Goal: Find specific page/section: Find specific page/section

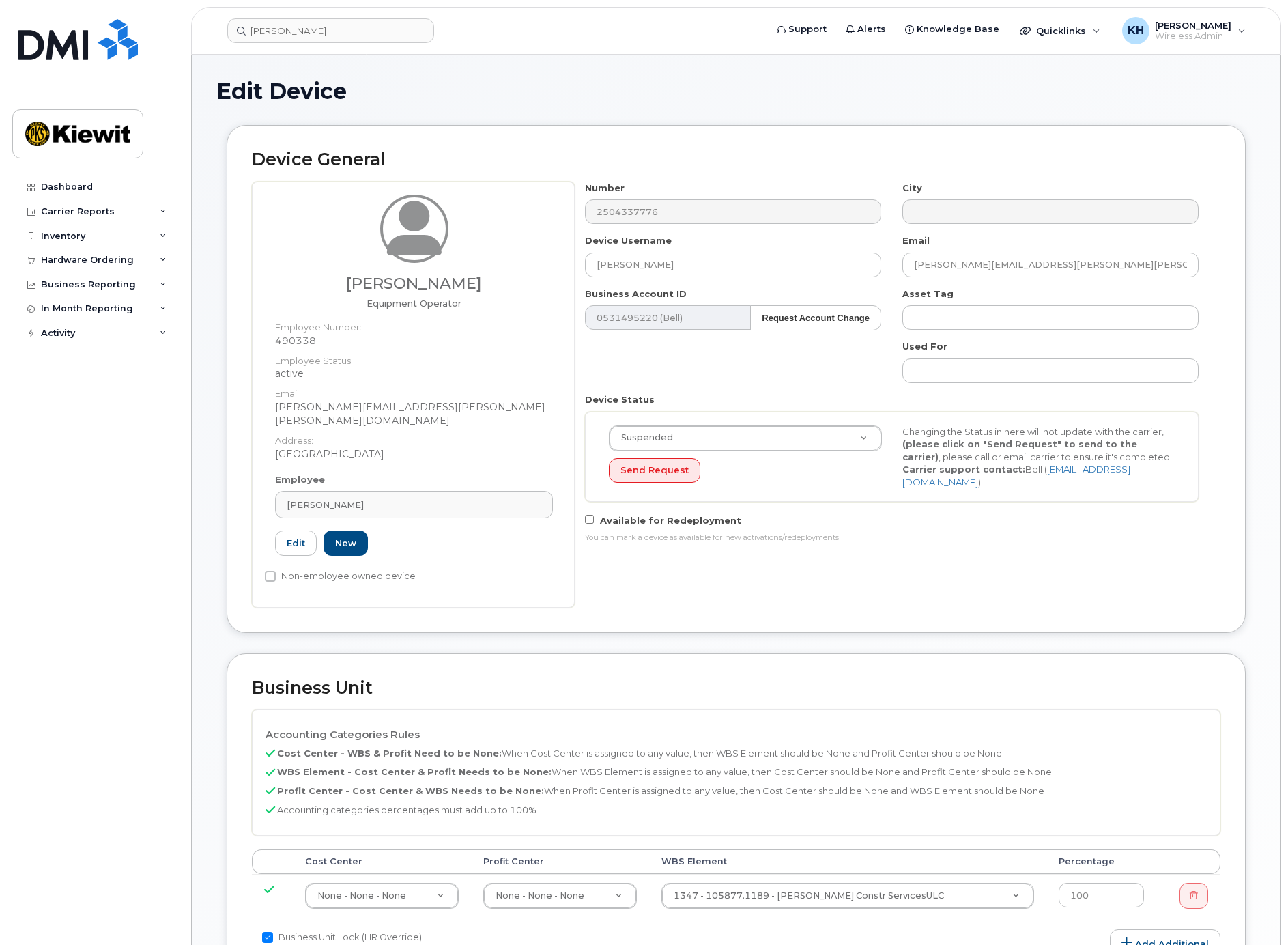
select select "14059"
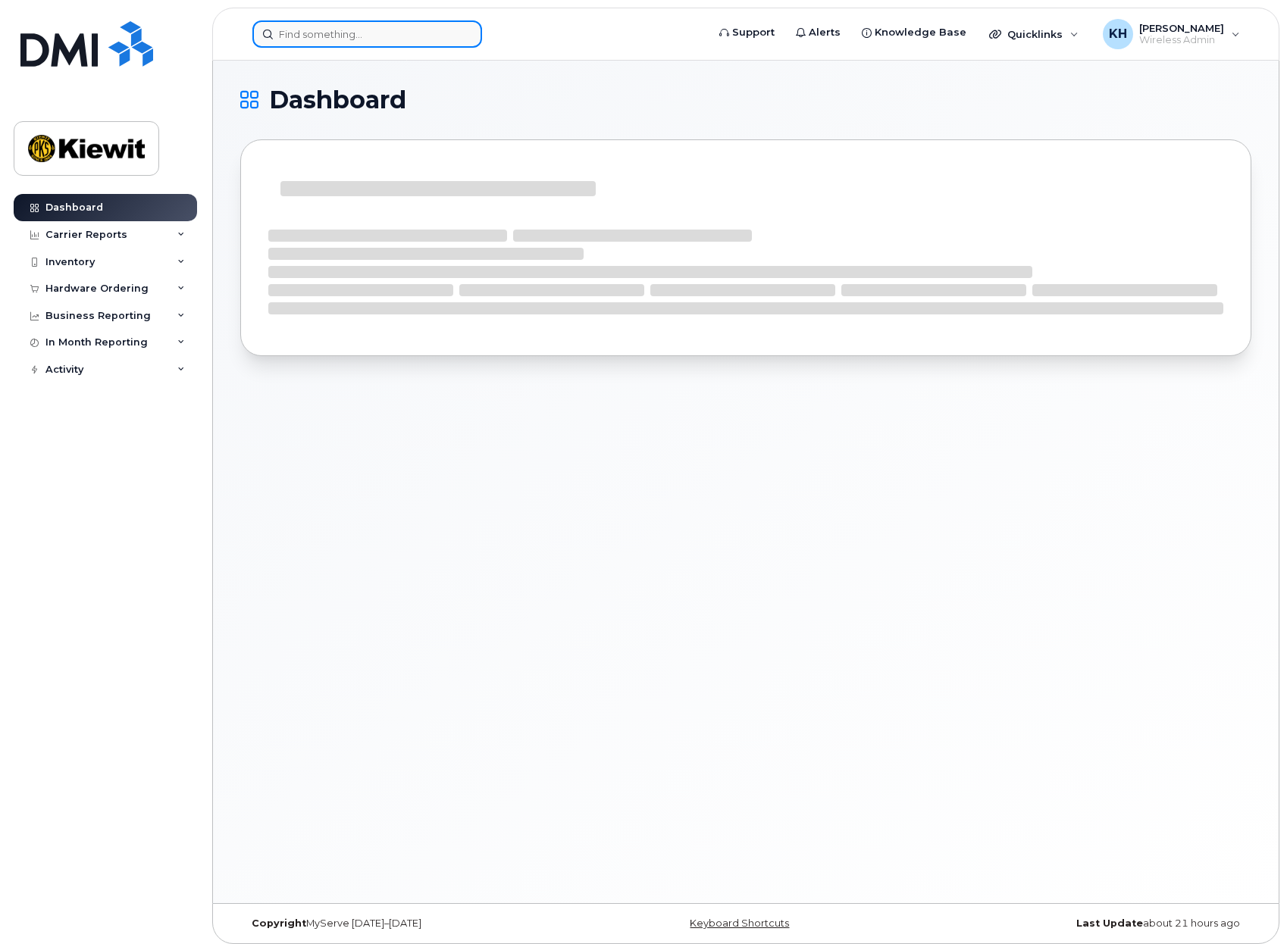
click at [323, 36] on input at bounding box center [367, 33] width 230 height 27
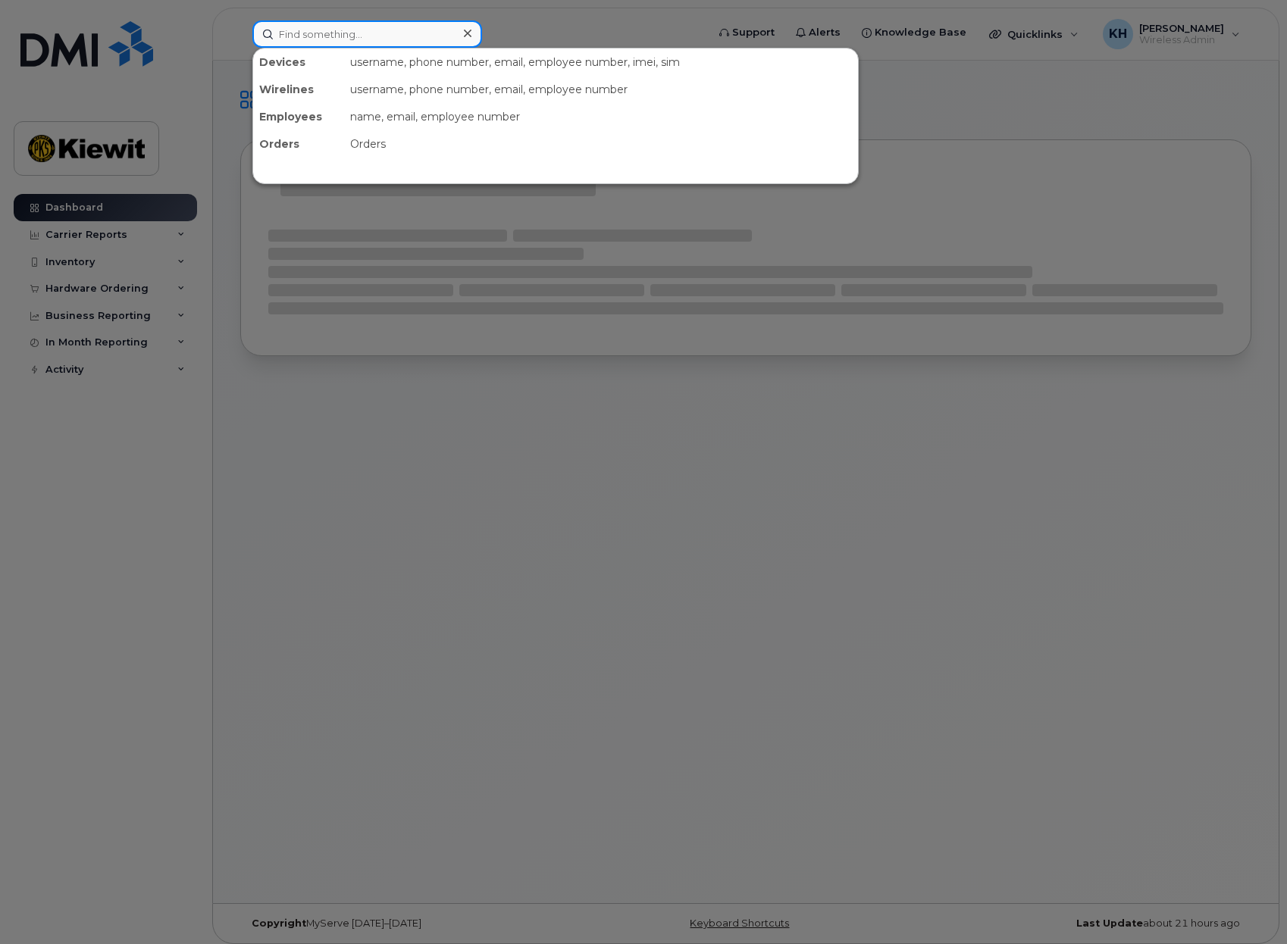
paste input "00566365"
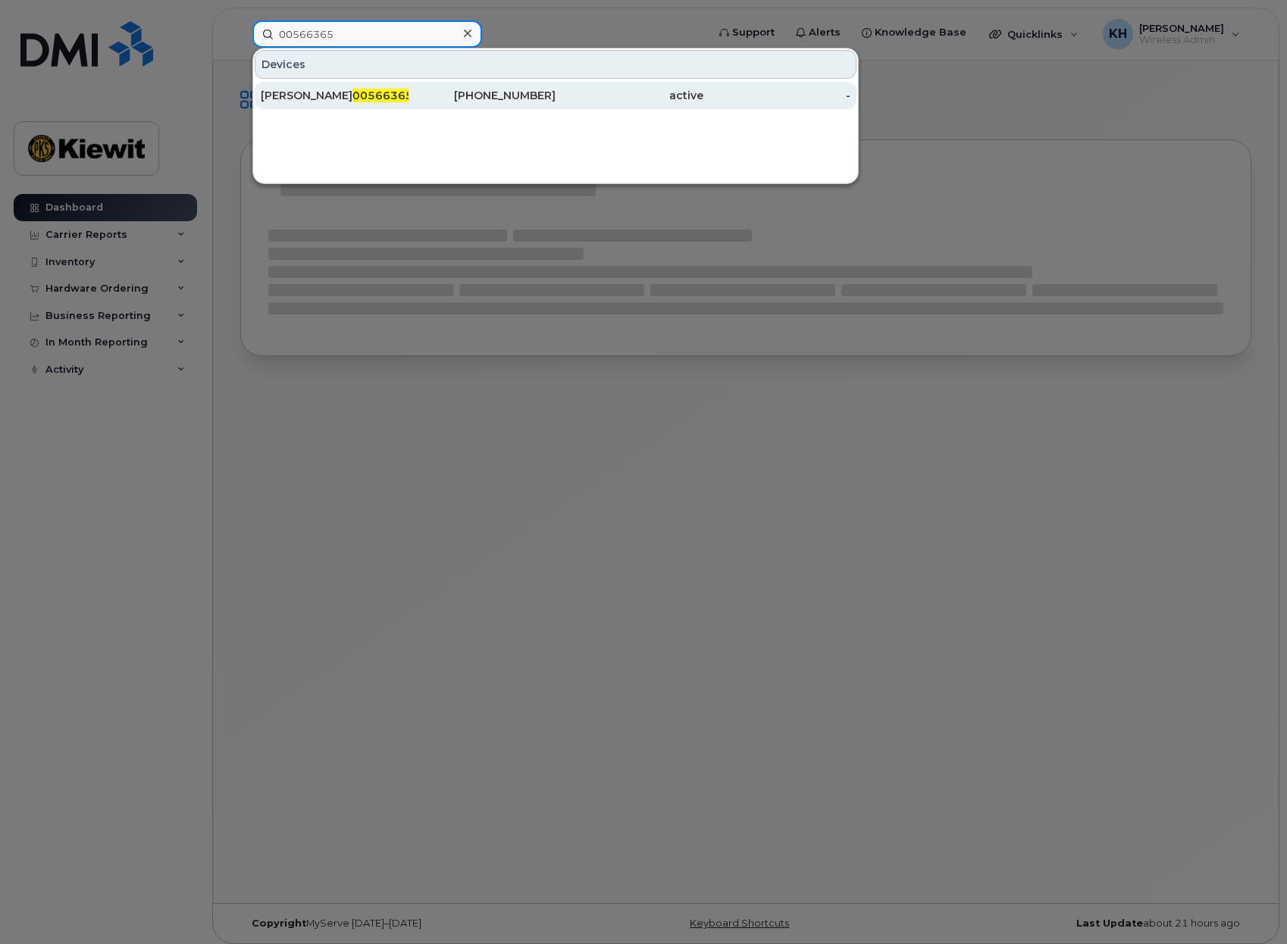
type input "00566365"
click at [306, 94] on div "[PERSON_NAME] 00566365" at bounding box center [335, 95] width 148 height 15
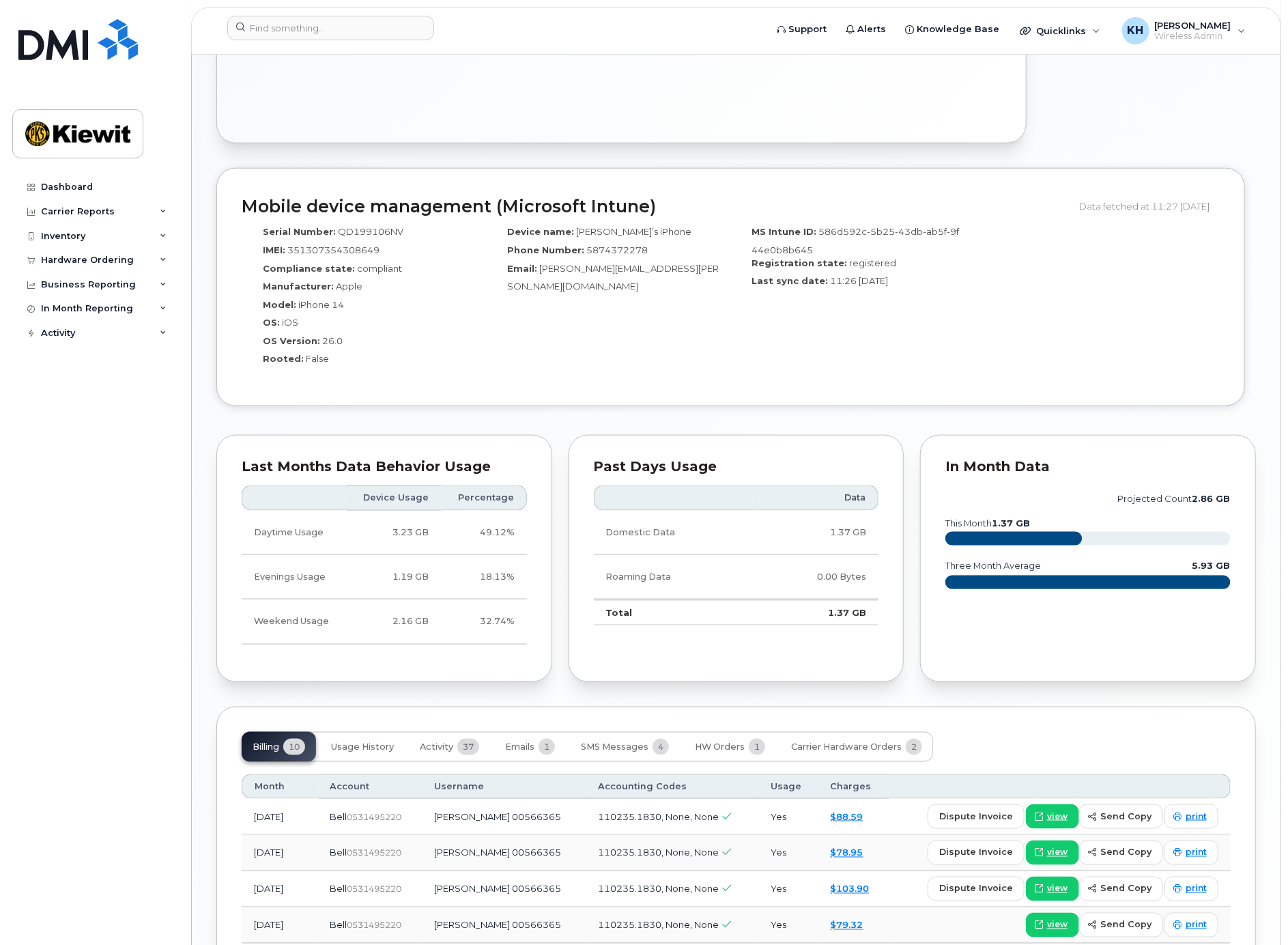
scroll to position [1073, 0]
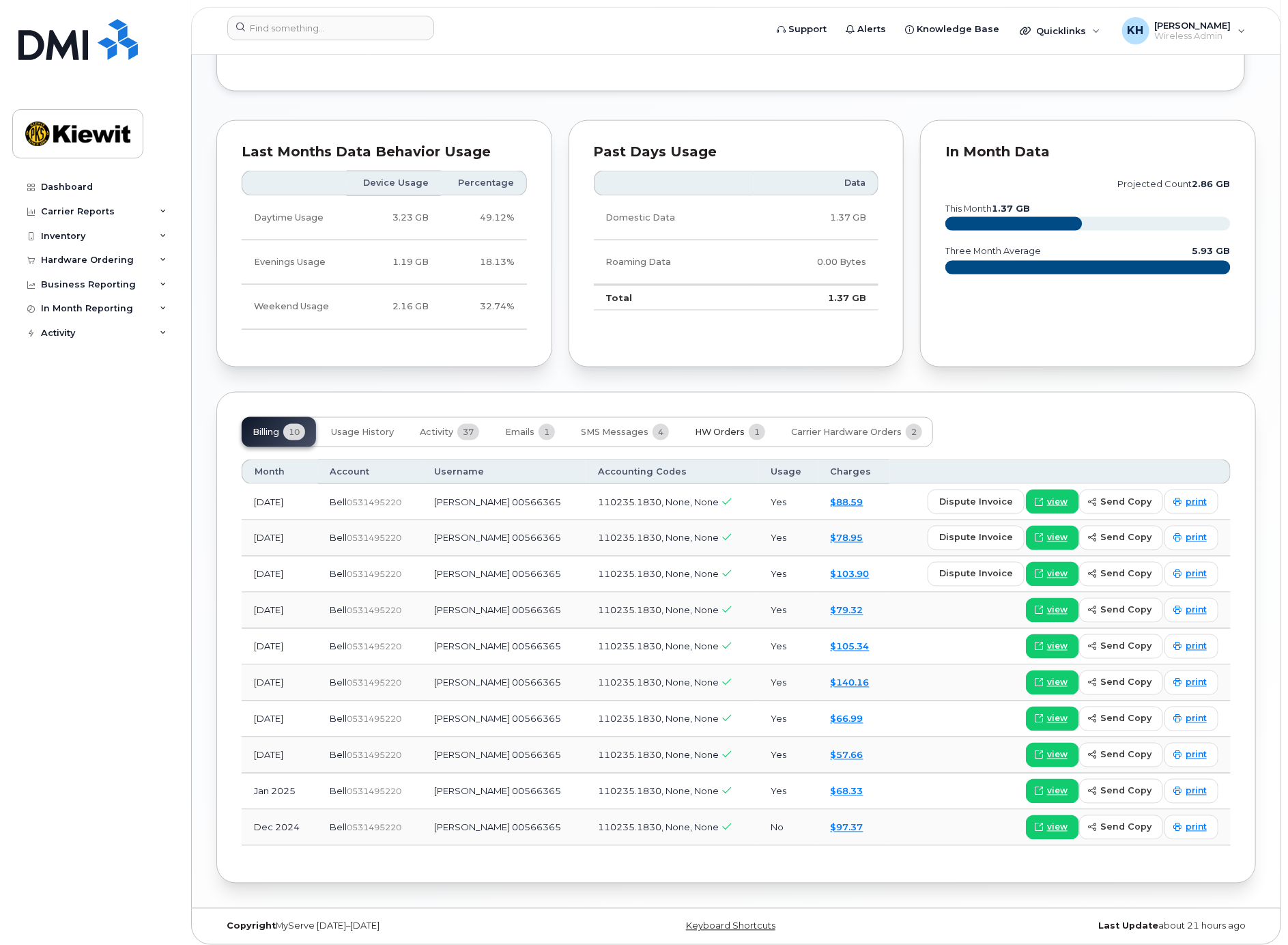
click at [707, 430] on span "HW Orders" at bounding box center [720, 432] width 50 height 11
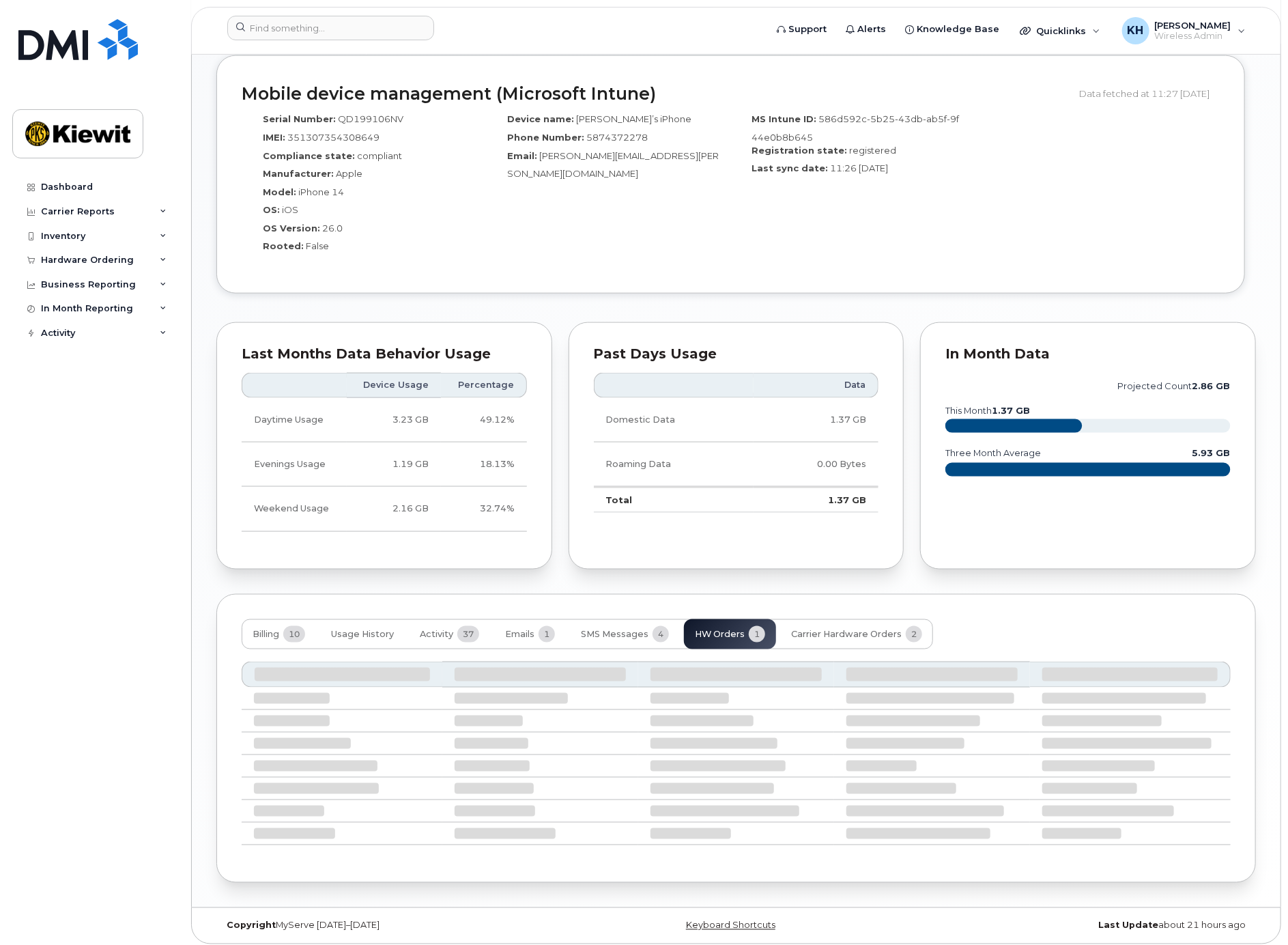
scroll to position [786, 0]
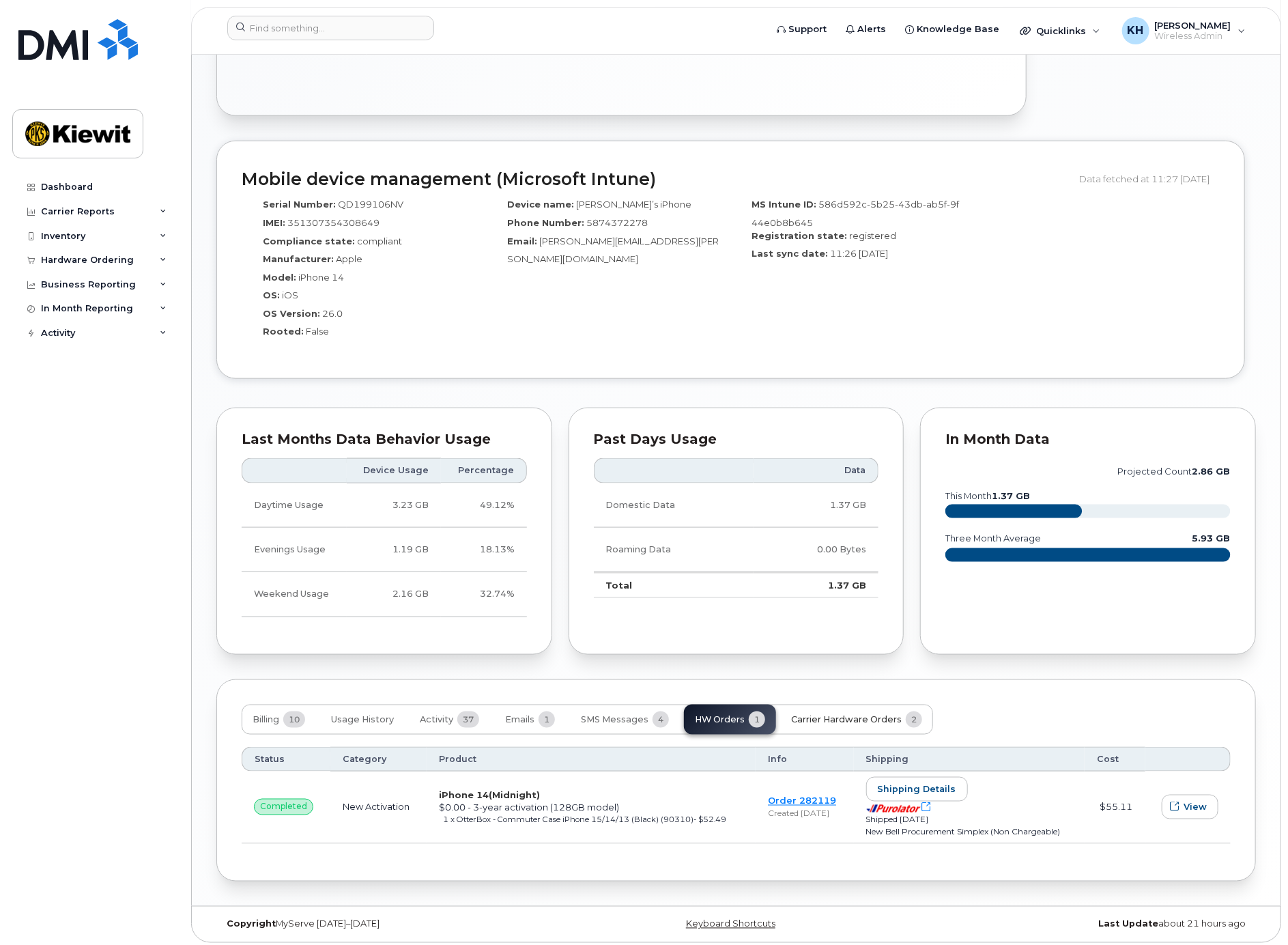
click at [839, 714] on span "Carrier Hardware Orders" at bounding box center [846, 720] width 111 height 11
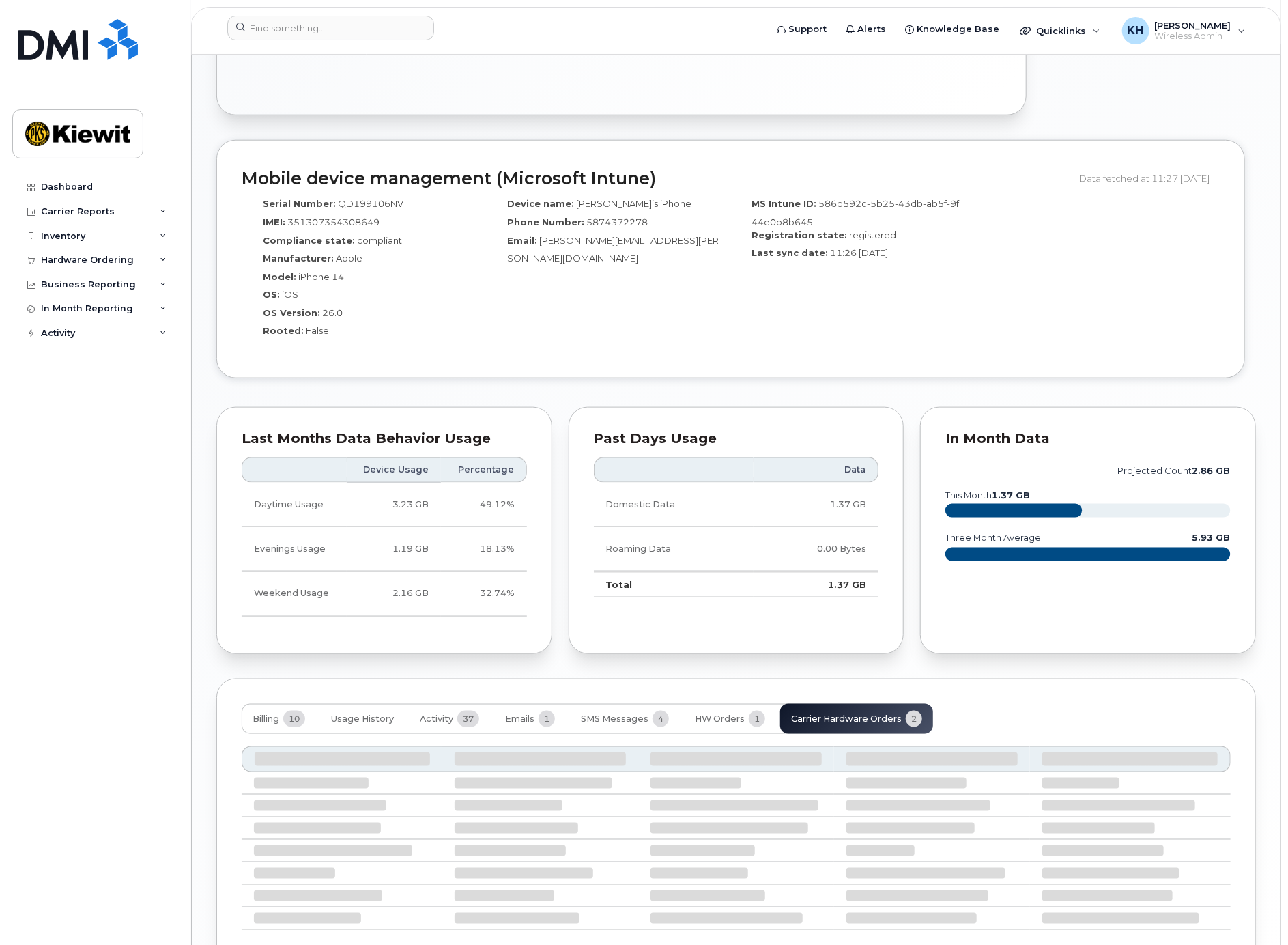
scroll to position [761, 0]
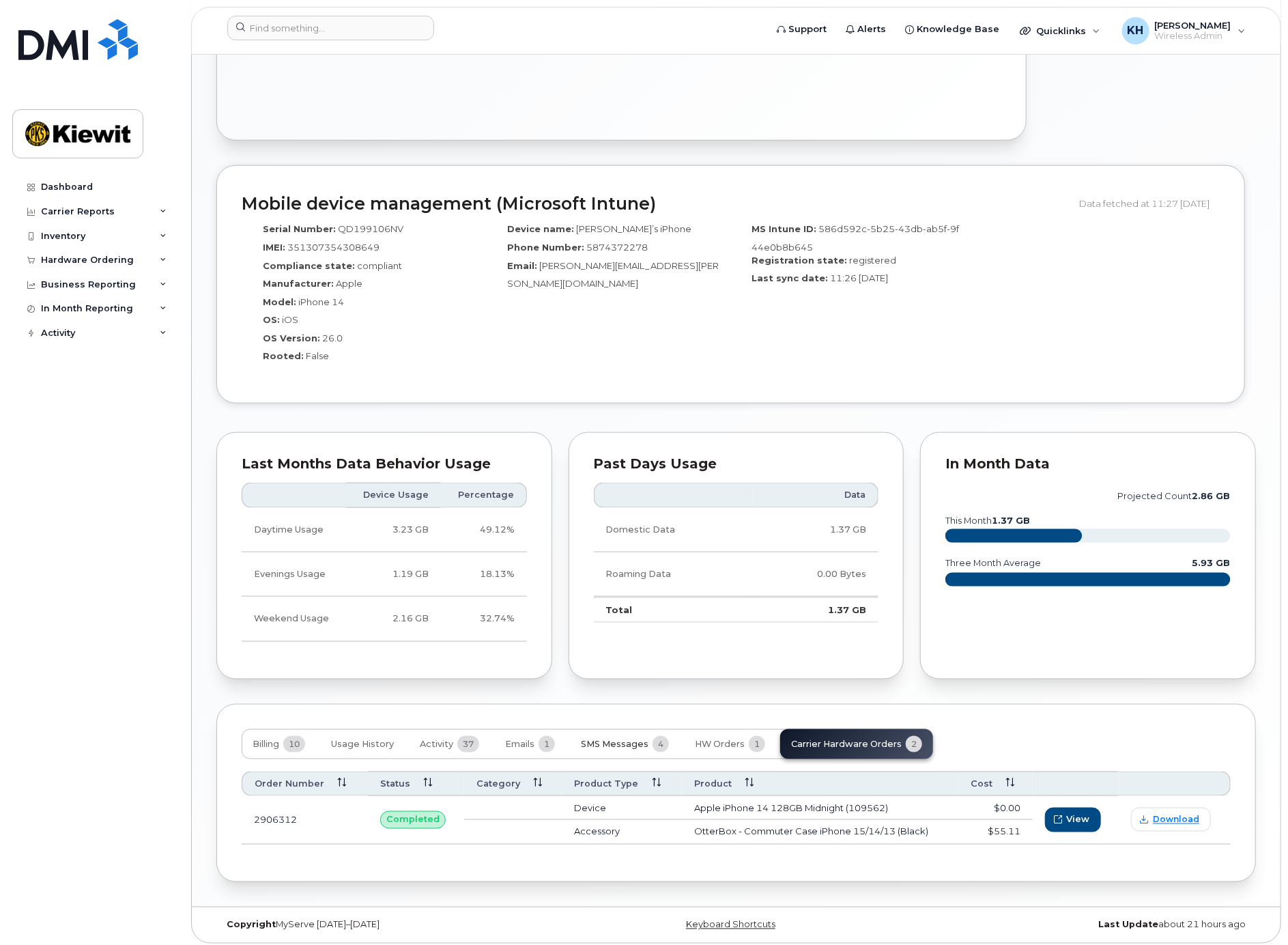
click at [599, 741] on span "SMS Messages" at bounding box center [614, 744] width 68 height 11
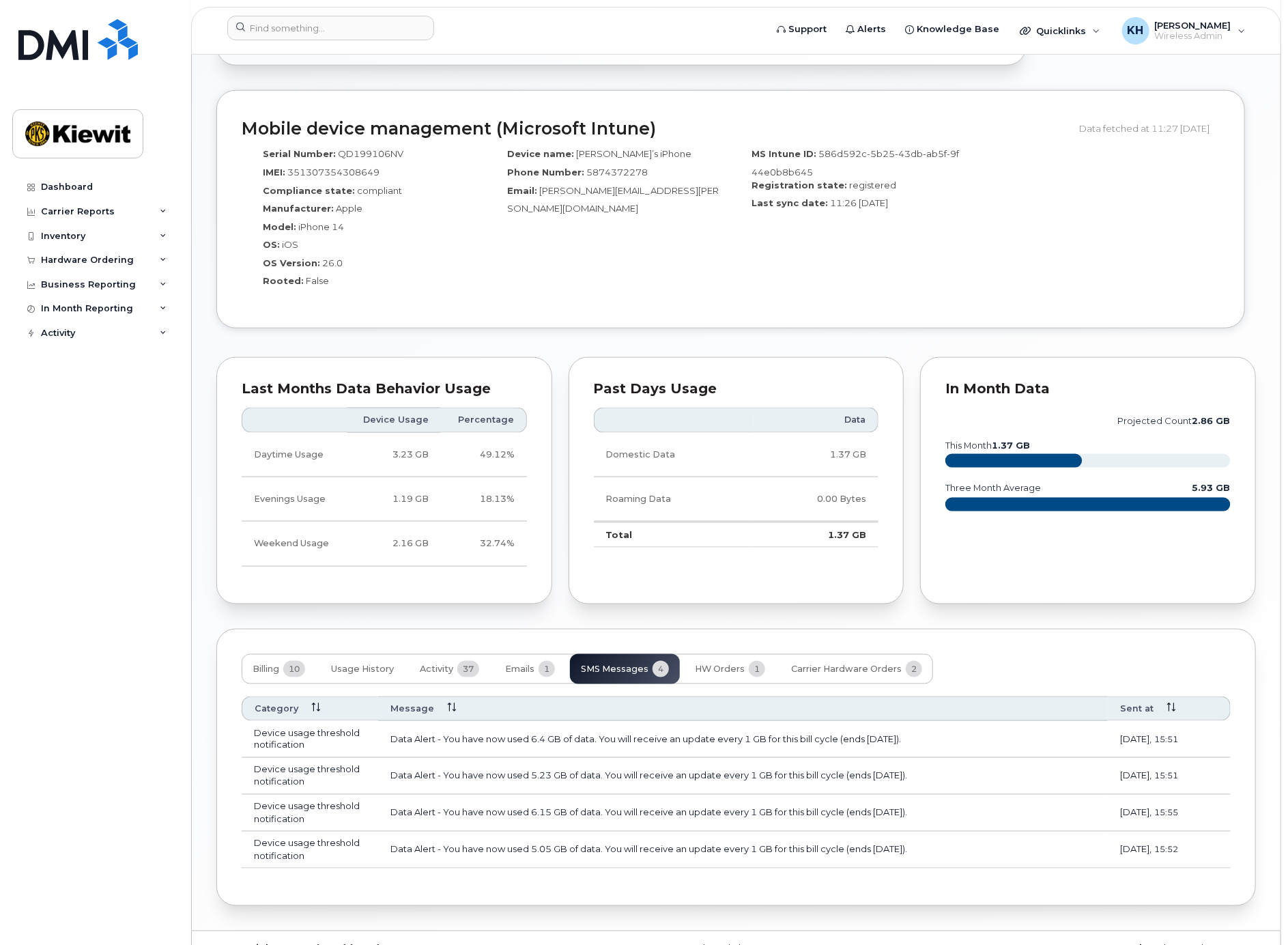
scroll to position [836, 0]
click at [440, 664] on span "Activity" at bounding box center [436, 669] width 33 height 11
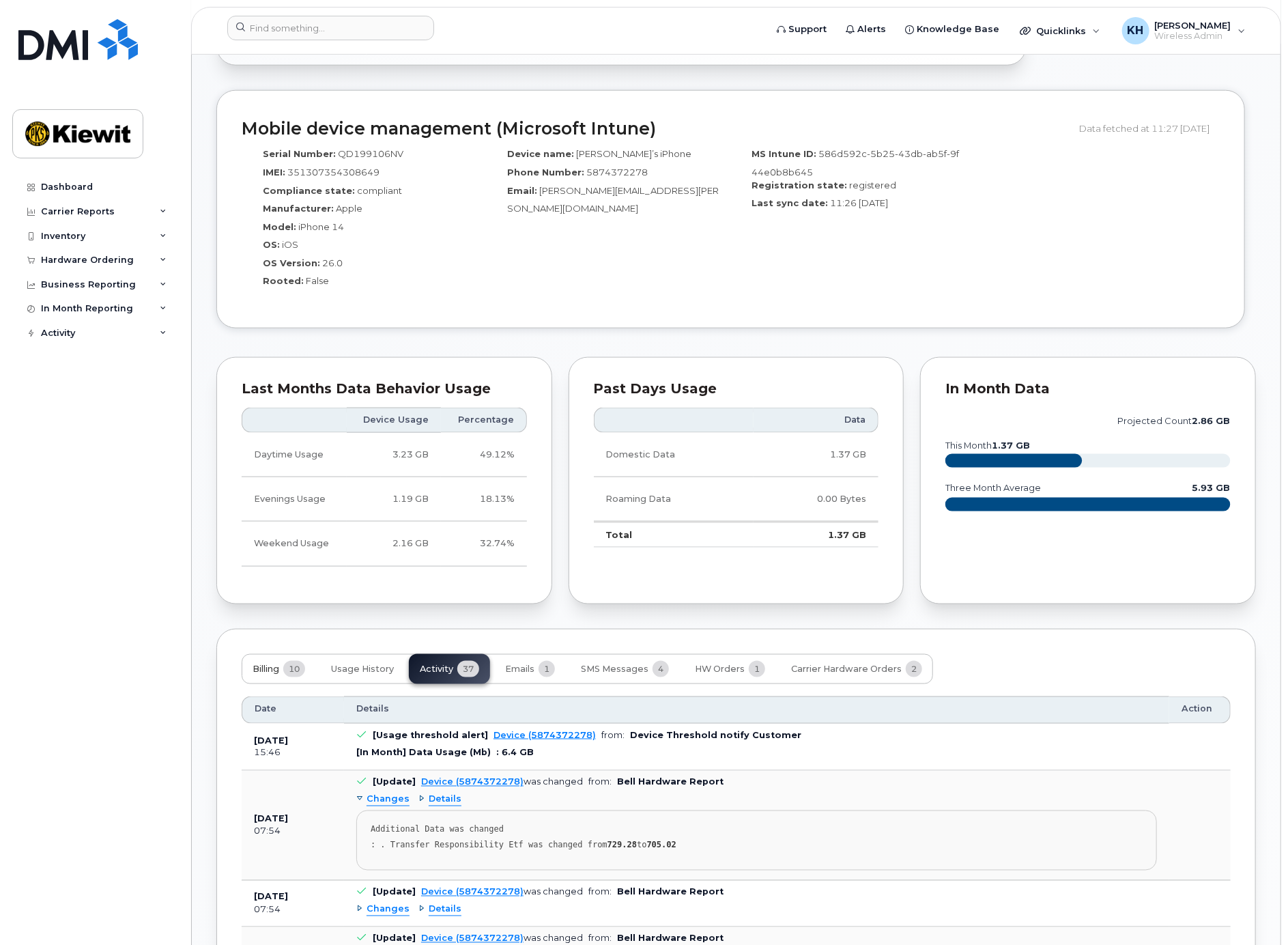
click at [267, 666] on span "Billing" at bounding box center [266, 669] width 27 height 11
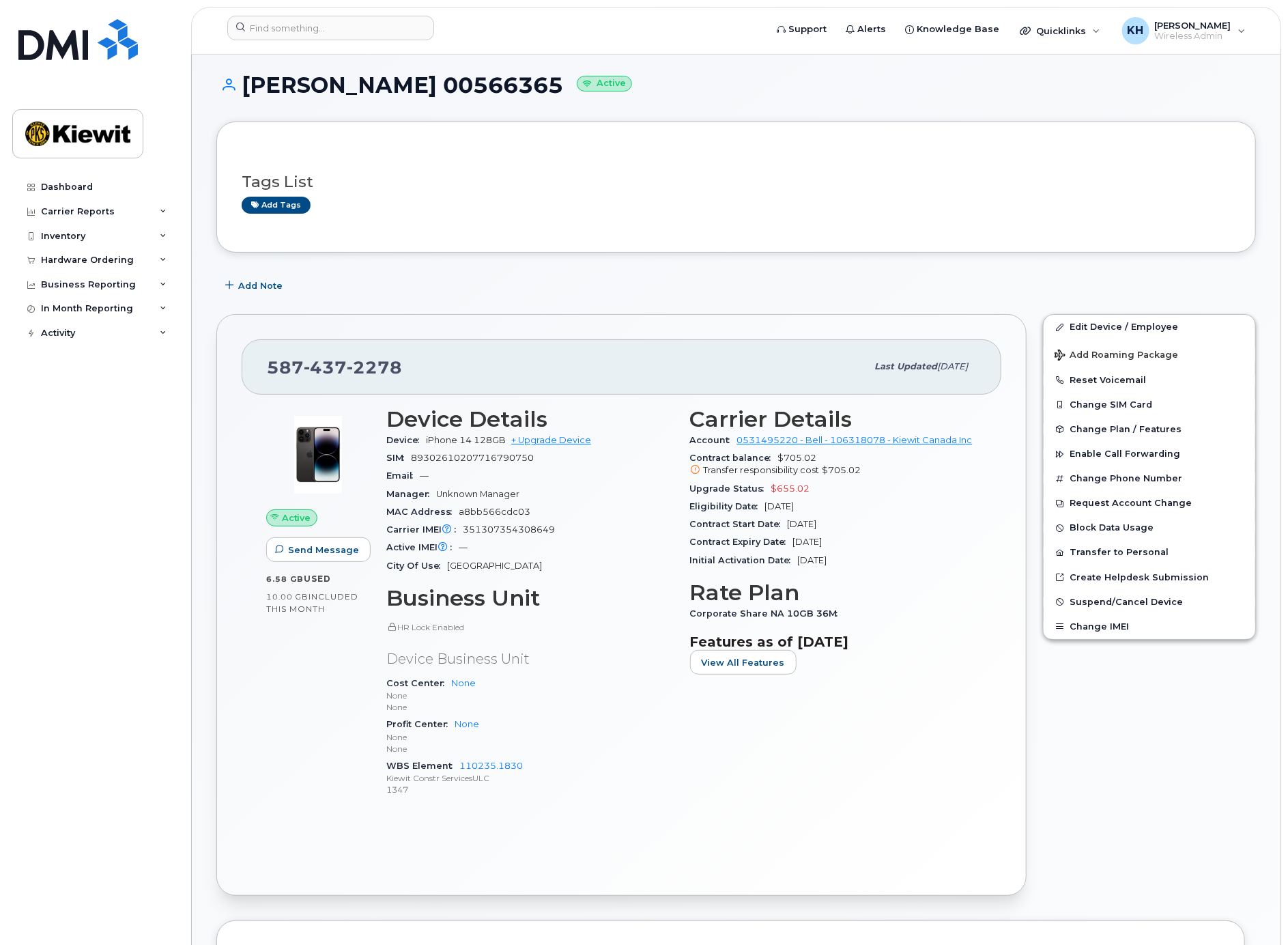
scroll to position [0, 0]
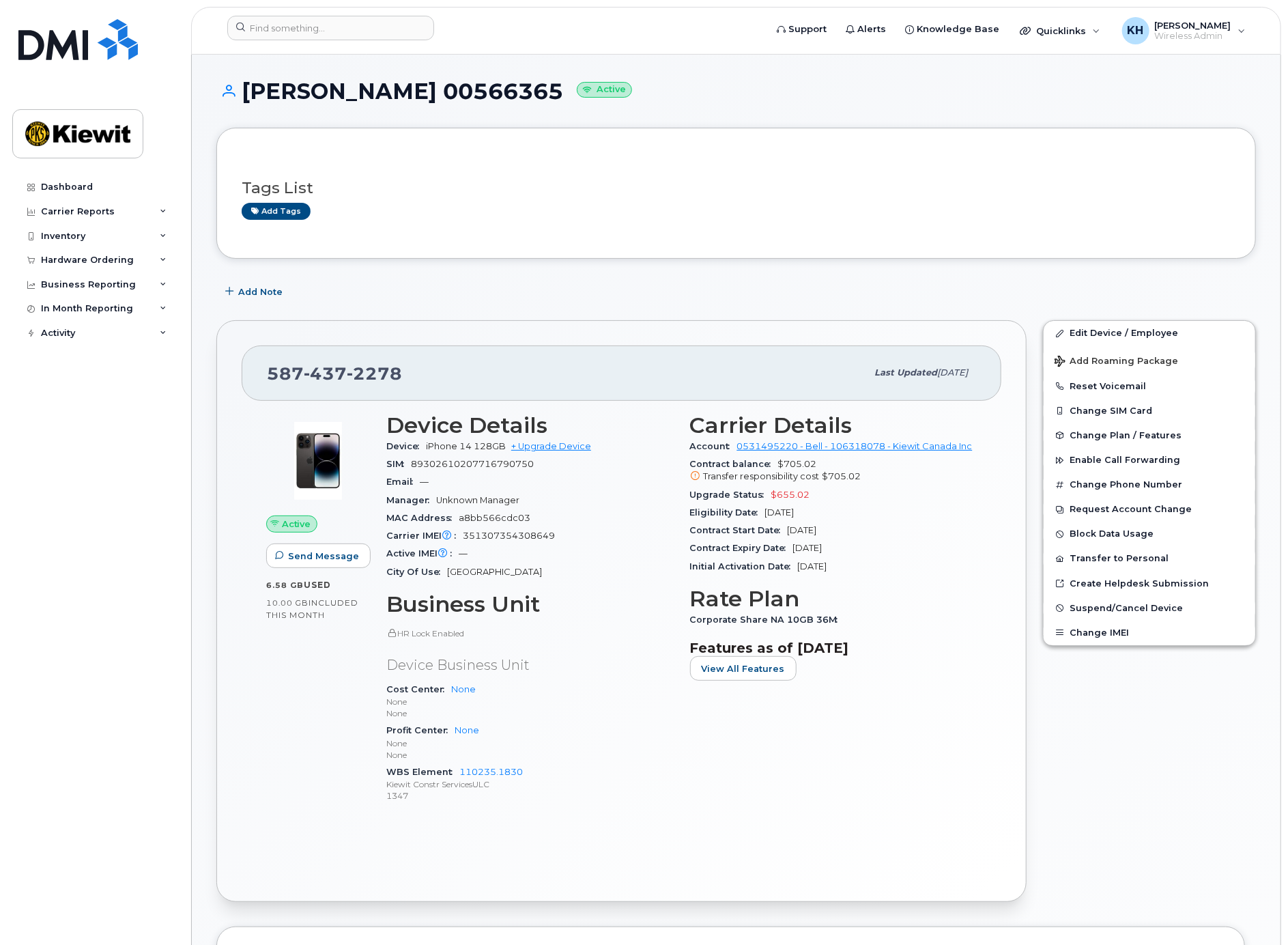
click at [594, 545] on div "Active IMEI Active IMEI is refreshed daily with a delay of up to 48 hours follo…" at bounding box center [530, 554] width 287 height 18
